Goal: Transaction & Acquisition: Book appointment/travel/reservation

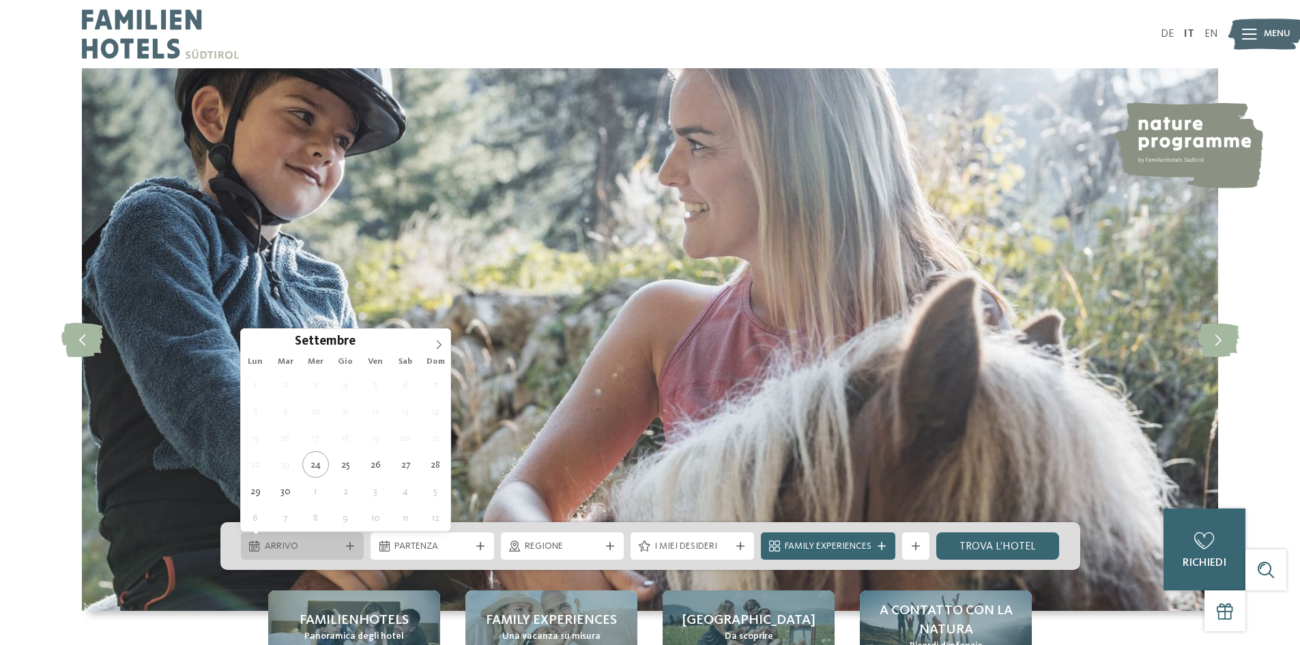
click at [336, 549] on span "Arrivo" at bounding box center [303, 547] width 76 height 14
type div "[DATE]"
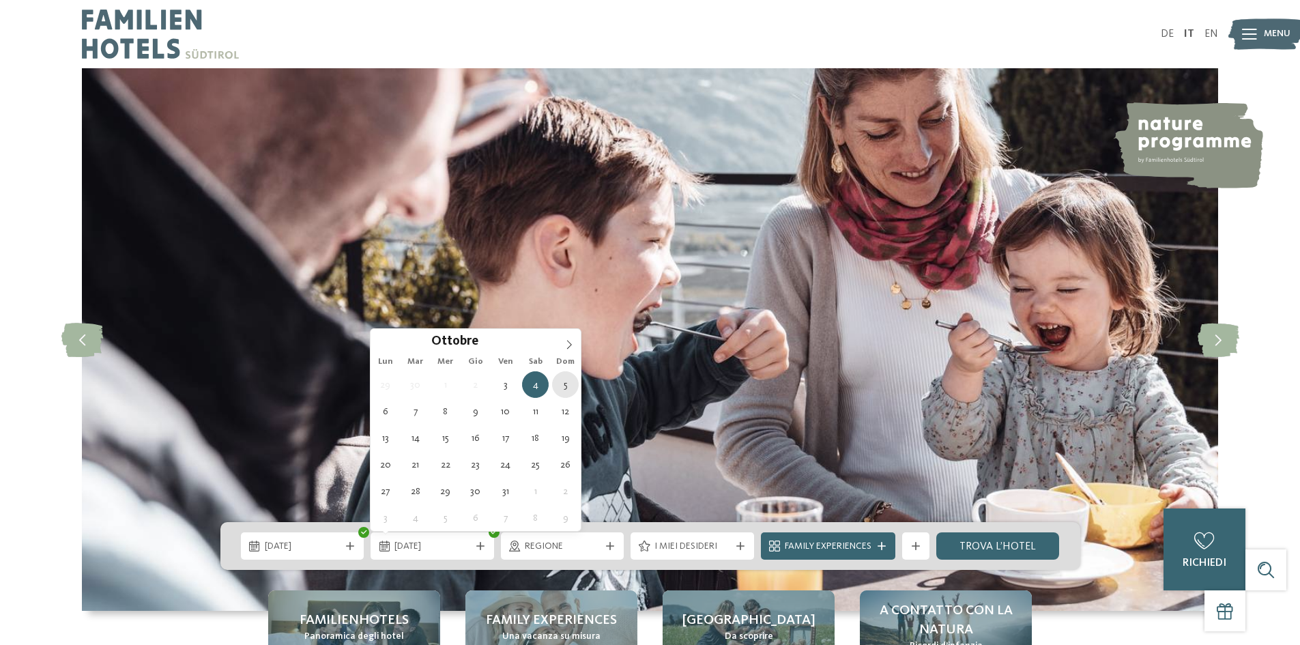
type div "[DATE]"
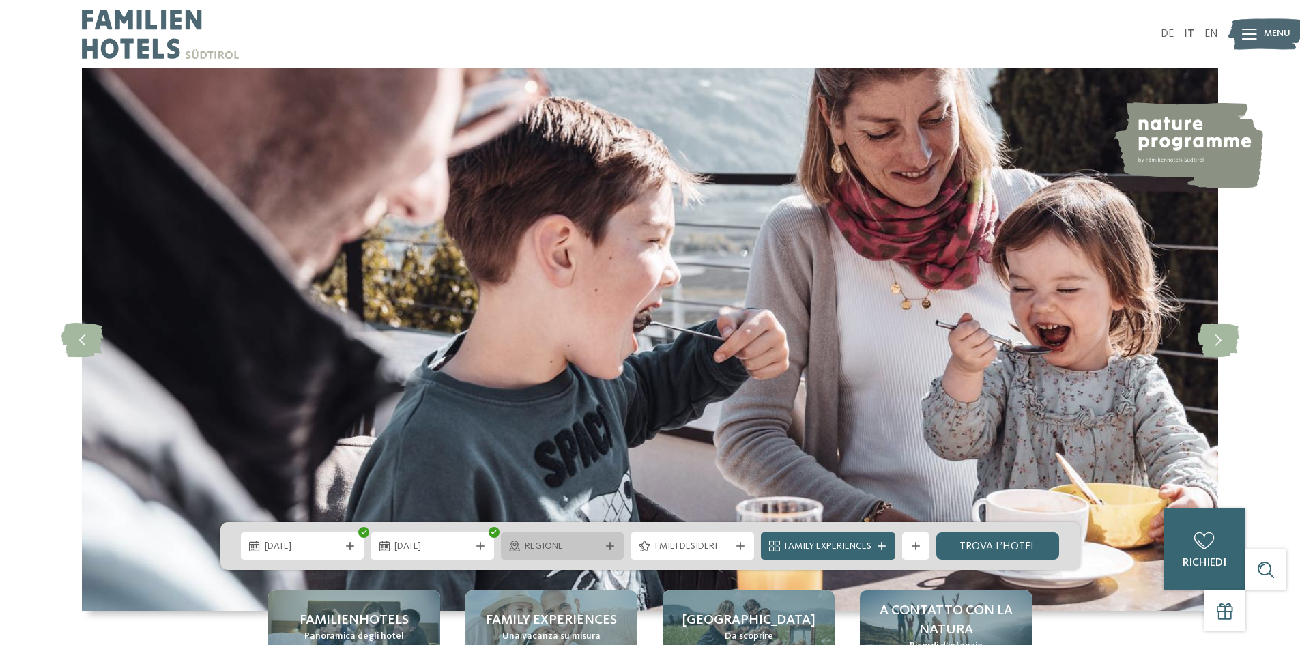
click at [586, 547] on span "Regione" at bounding box center [563, 547] width 76 height 14
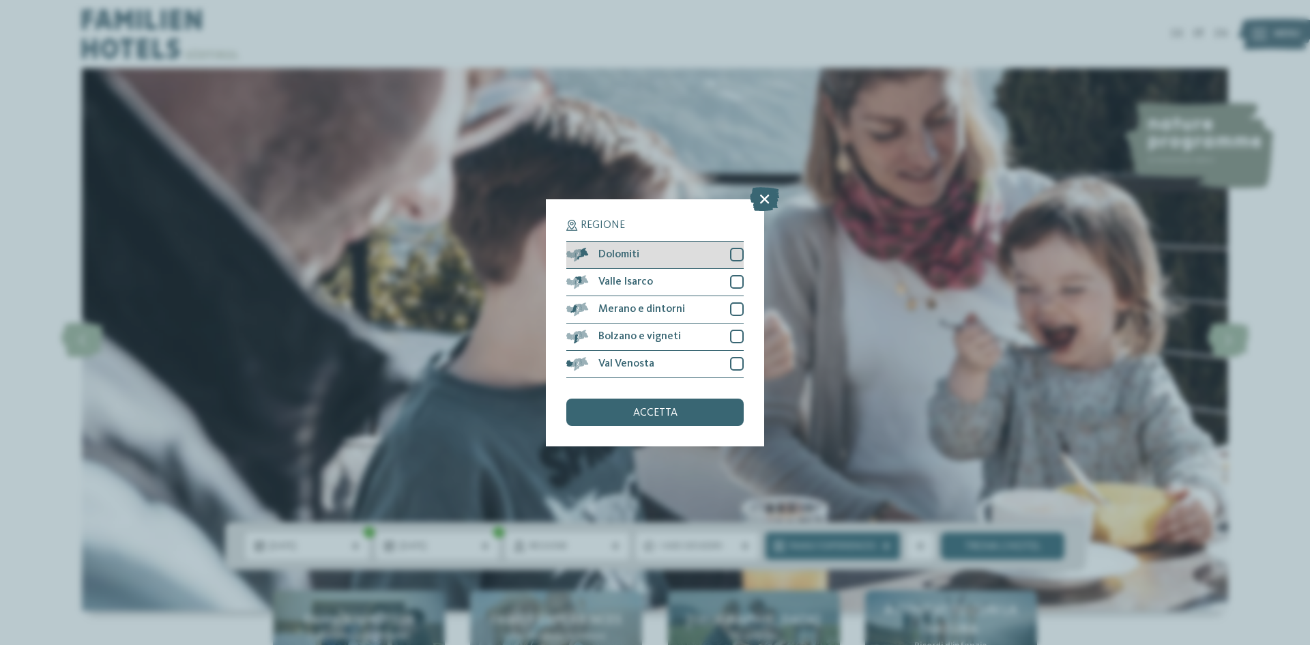
click at [736, 255] on div at bounding box center [737, 255] width 14 height 14
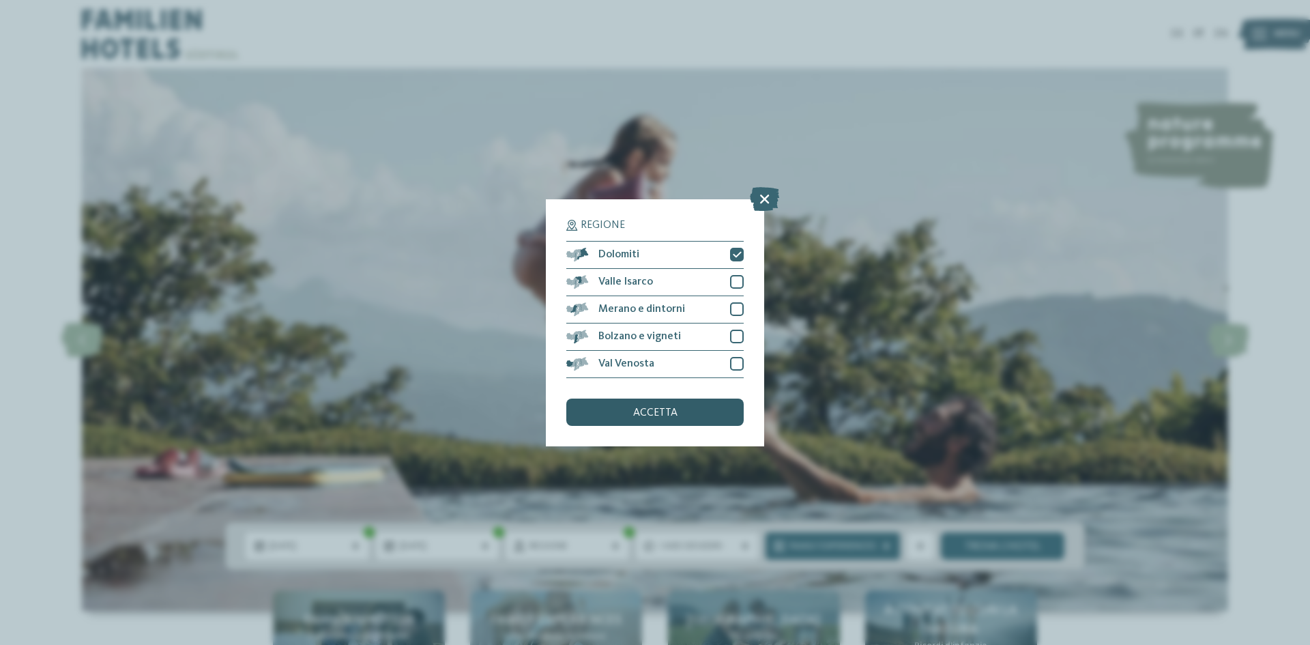
click at [665, 409] on span "accetta" at bounding box center [655, 412] width 44 height 11
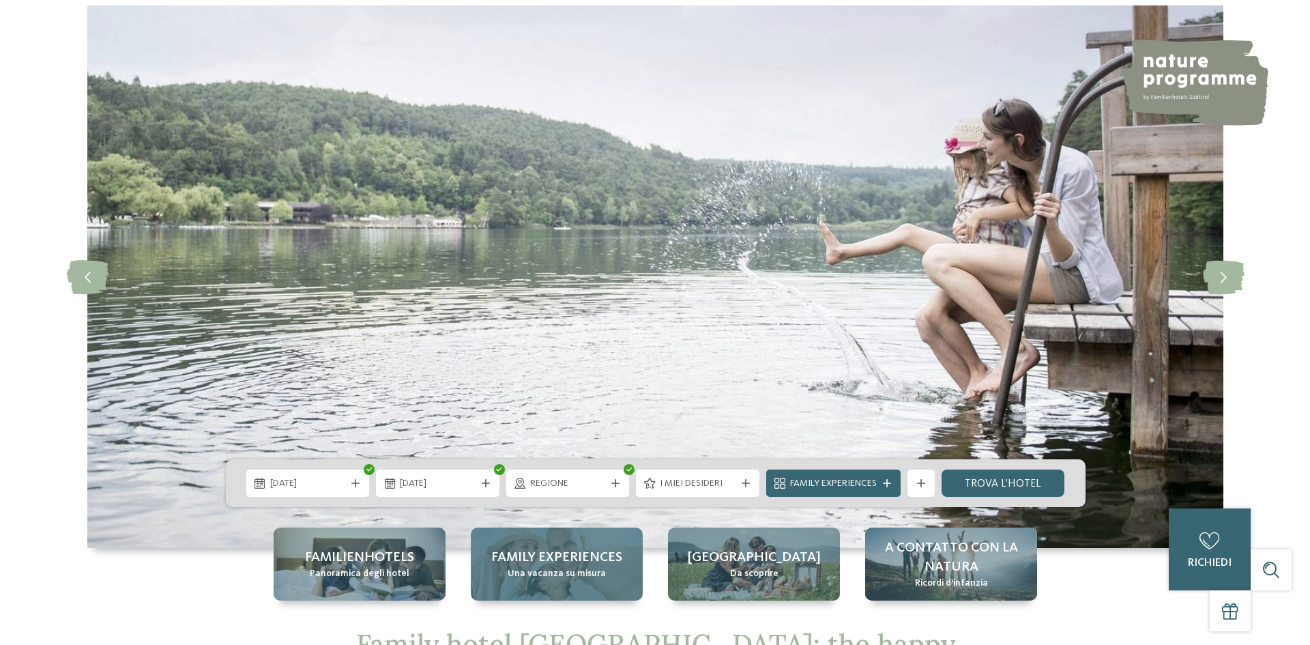
scroll to position [136, 0]
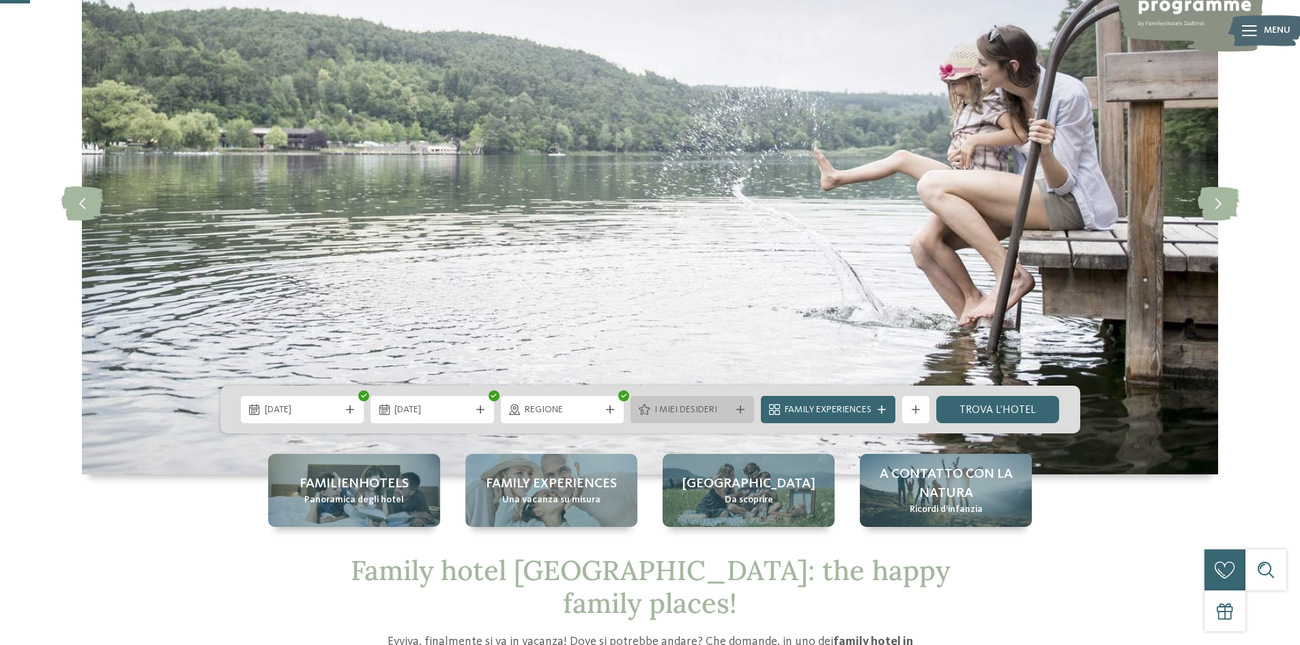
click at [736, 411] on icon at bounding box center [740, 409] width 8 height 8
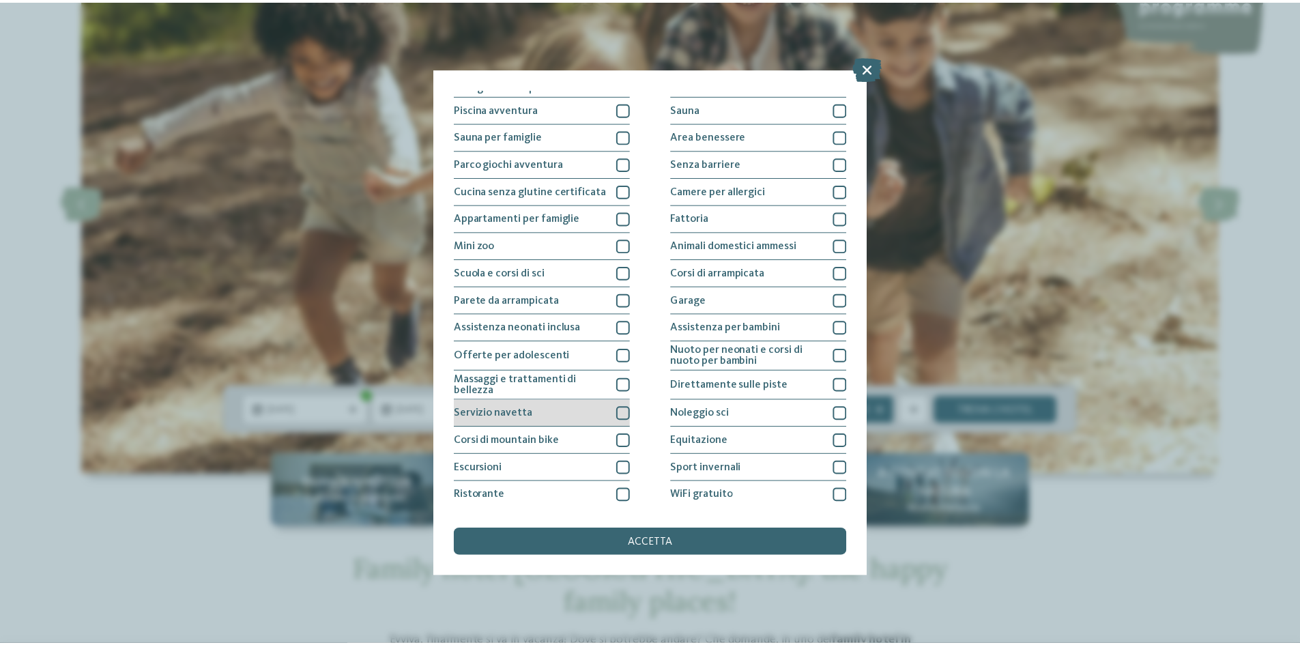
scroll to position [72, 0]
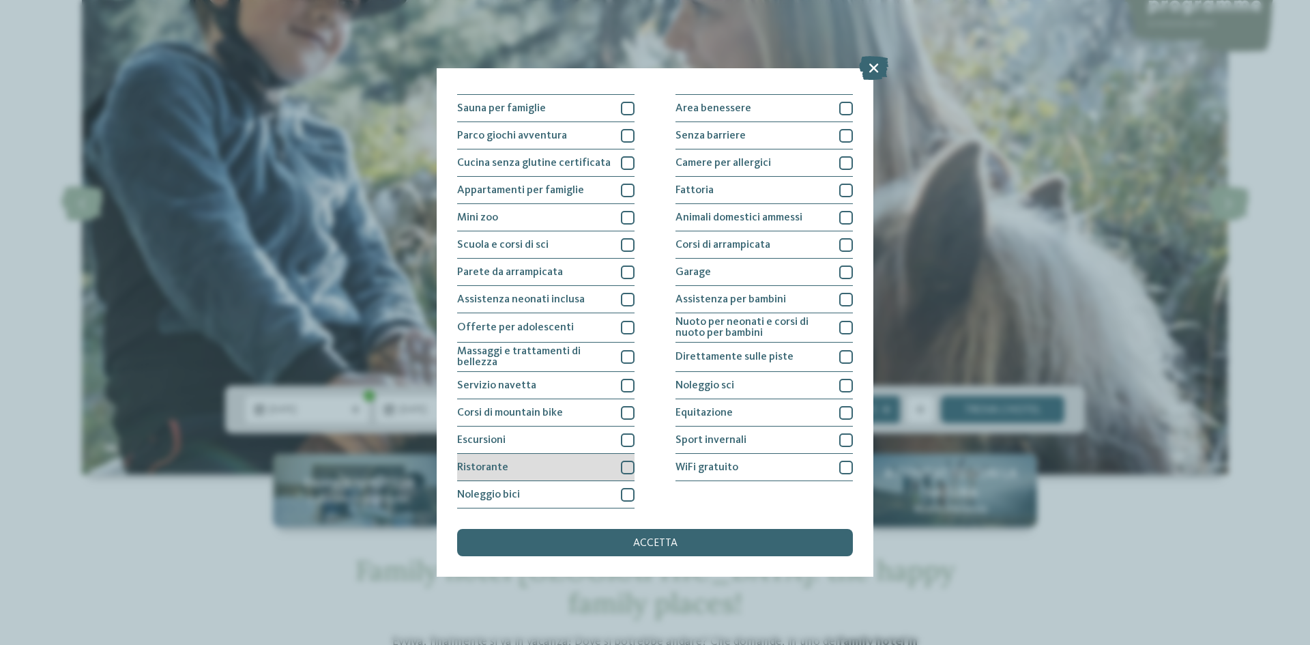
click at [628, 462] on div at bounding box center [628, 468] width 14 height 14
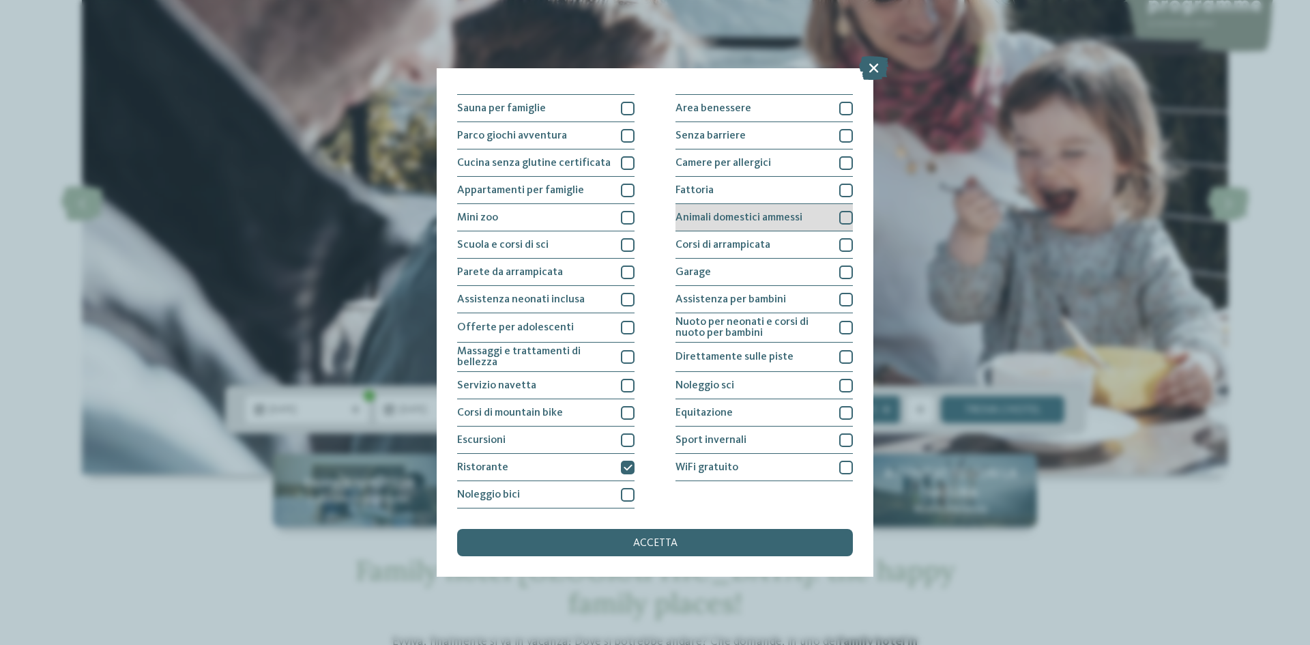
click at [839, 220] on div at bounding box center [846, 218] width 14 height 14
click at [652, 547] on span "accetta" at bounding box center [655, 543] width 44 height 11
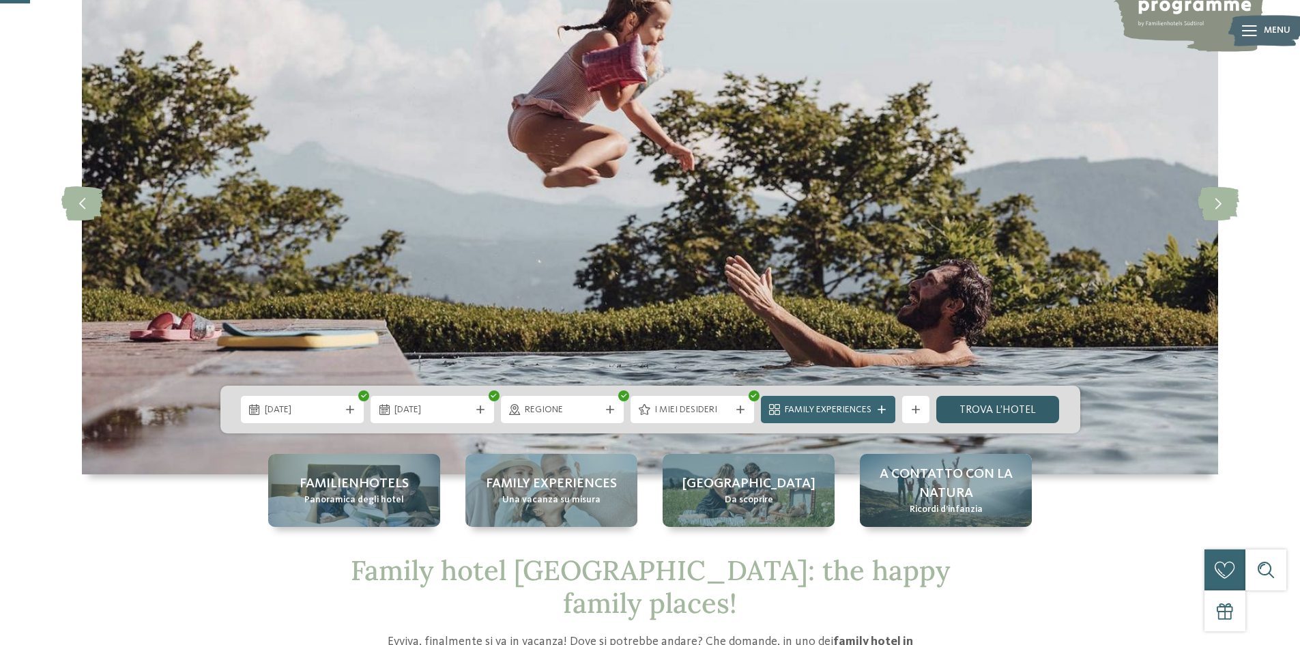
click at [1008, 407] on link "trova l’hotel" at bounding box center [998, 409] width 124 height 27
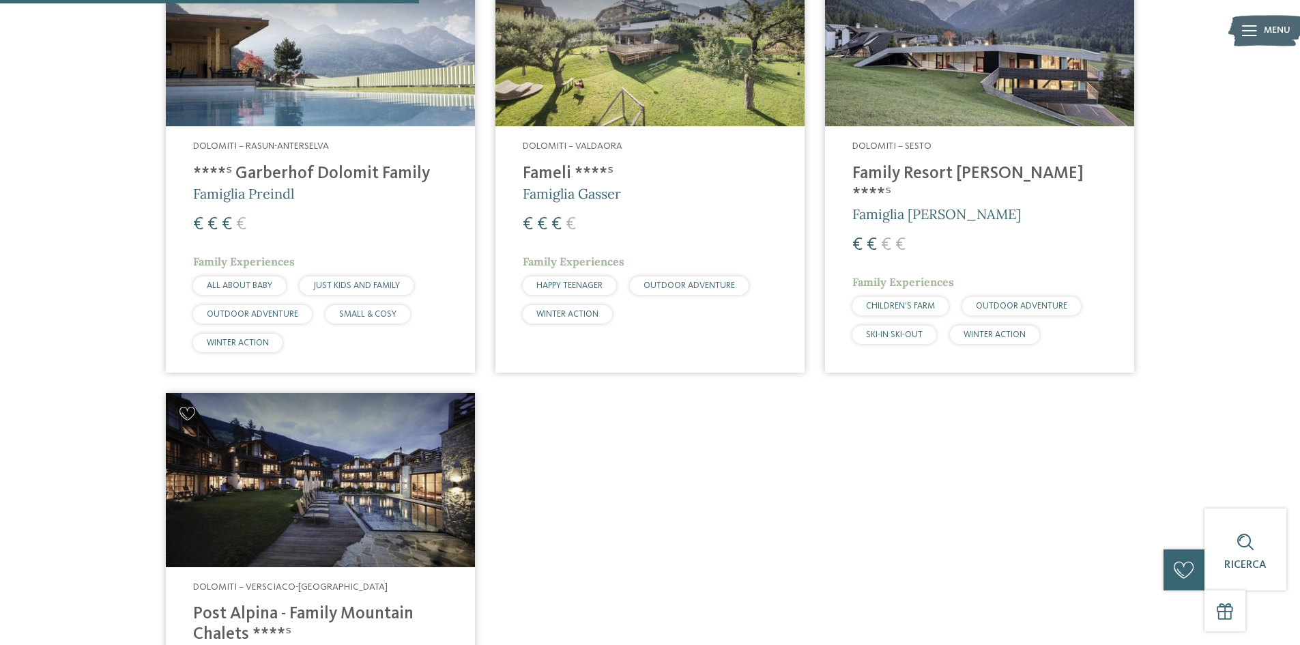
scroll to position [721, 0]
